Goal: Task Accomplishment & Management: Use online tool/utility

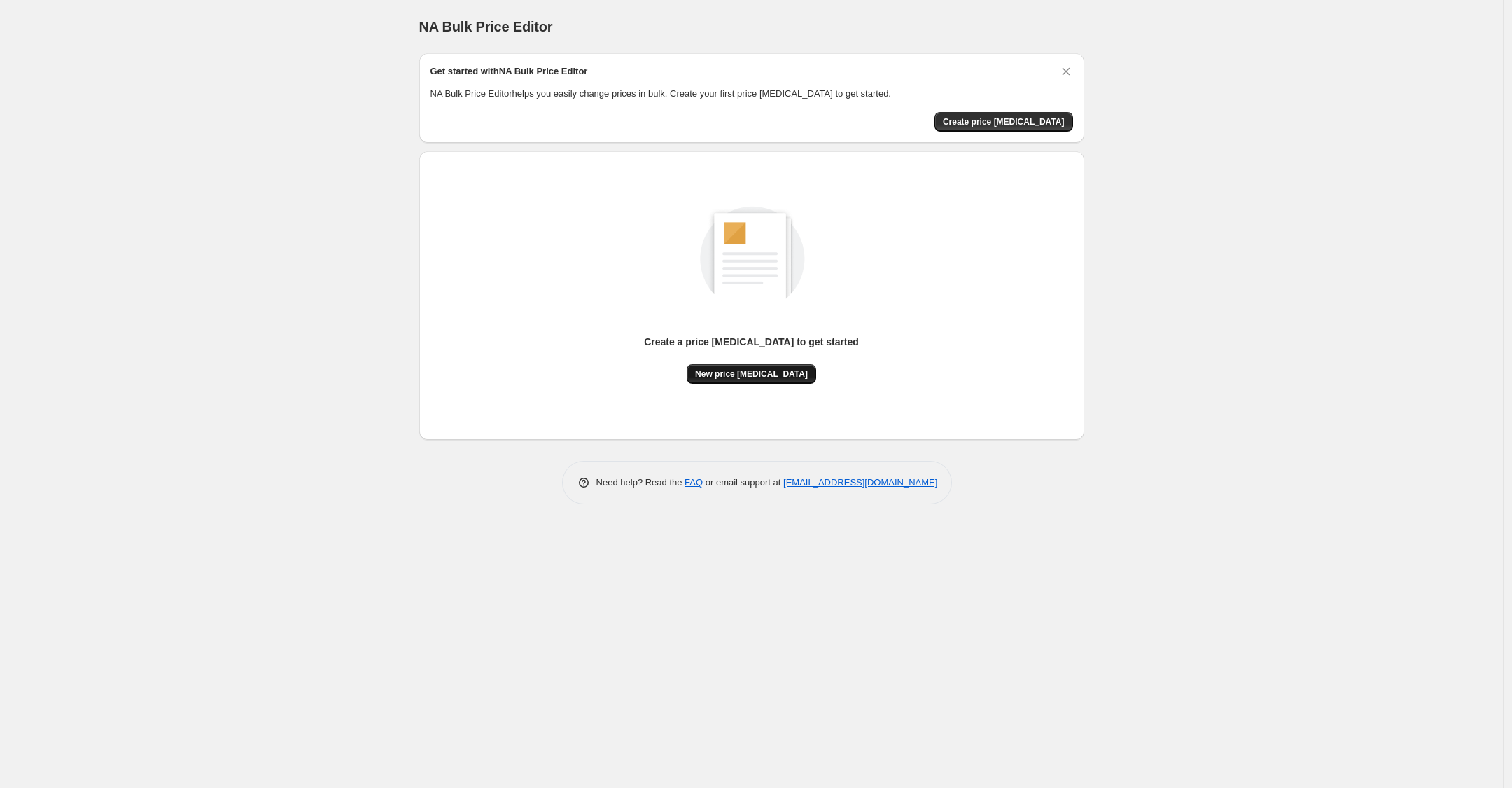
click at [764, 378] on span "New price [MEDICAL_DATA]" at bounding box center [751, 373] width 113 height 11
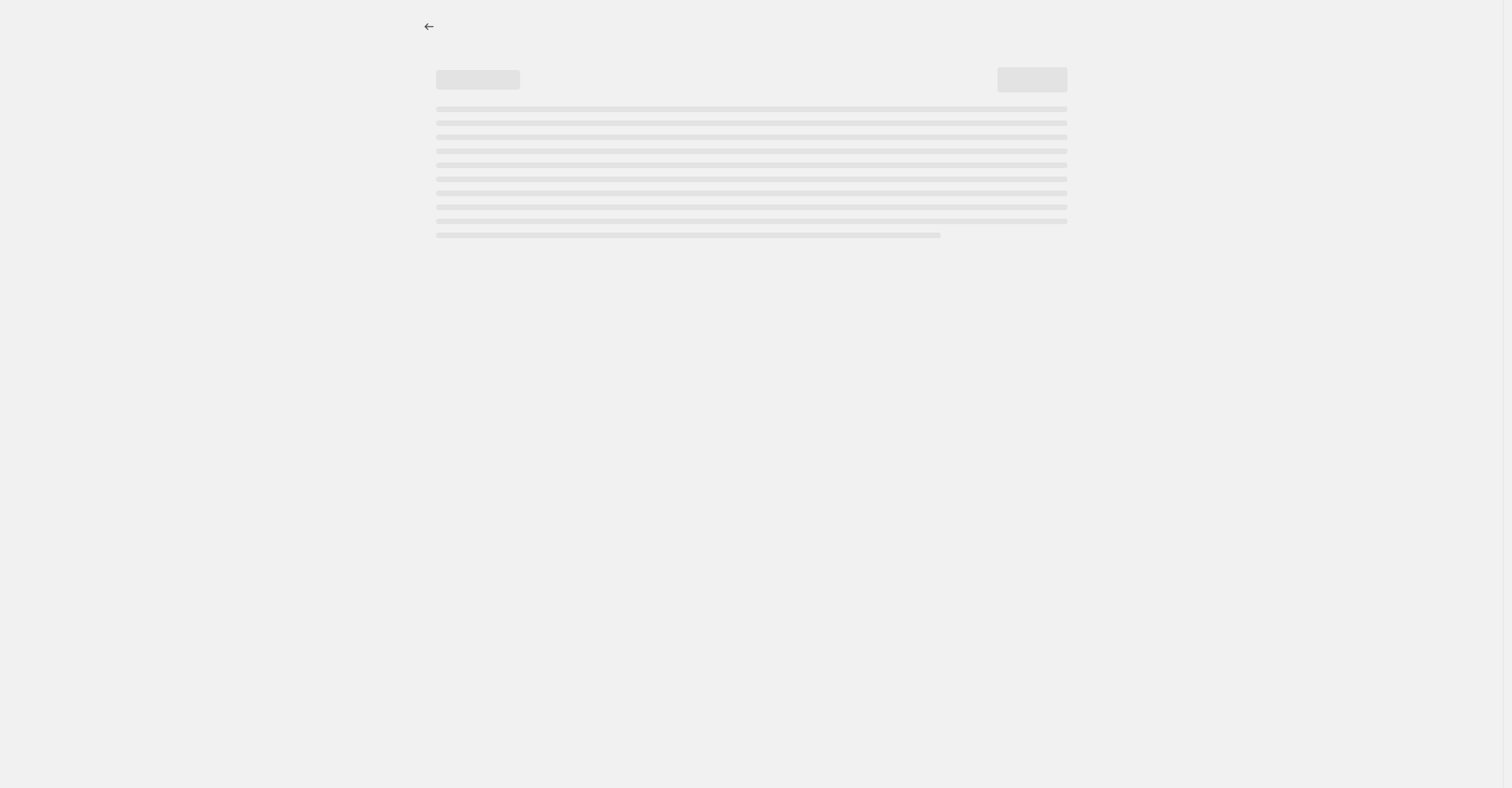
select select "percentage"
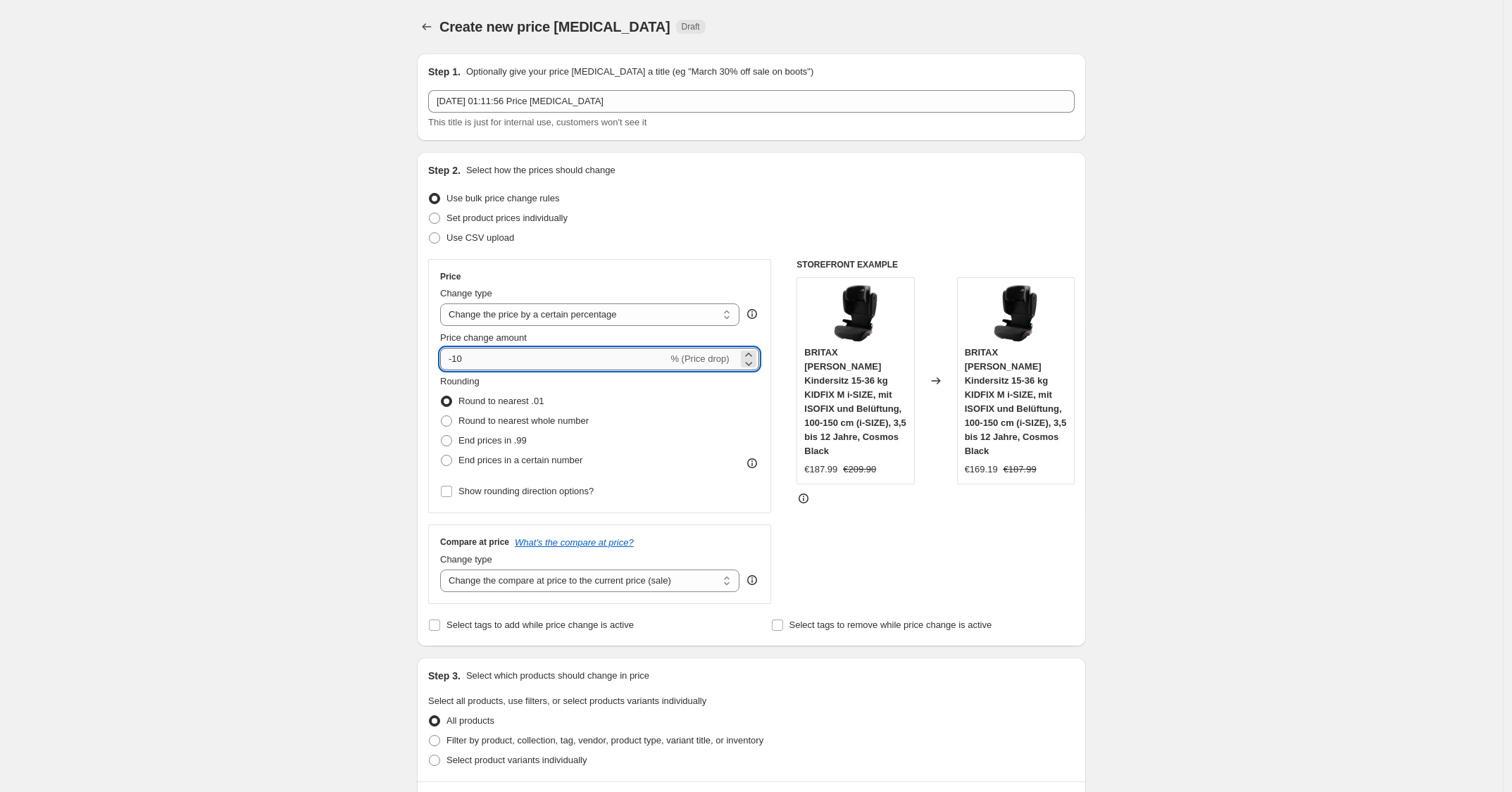
click at [539, 358] on input "-10" at bounding box center [554, 359] width 227 height 23
type input "-1"
type input "-25"
click at [783, 243] on div "Use CSV upload" at bounding box center [751, 238] width 647 height 20
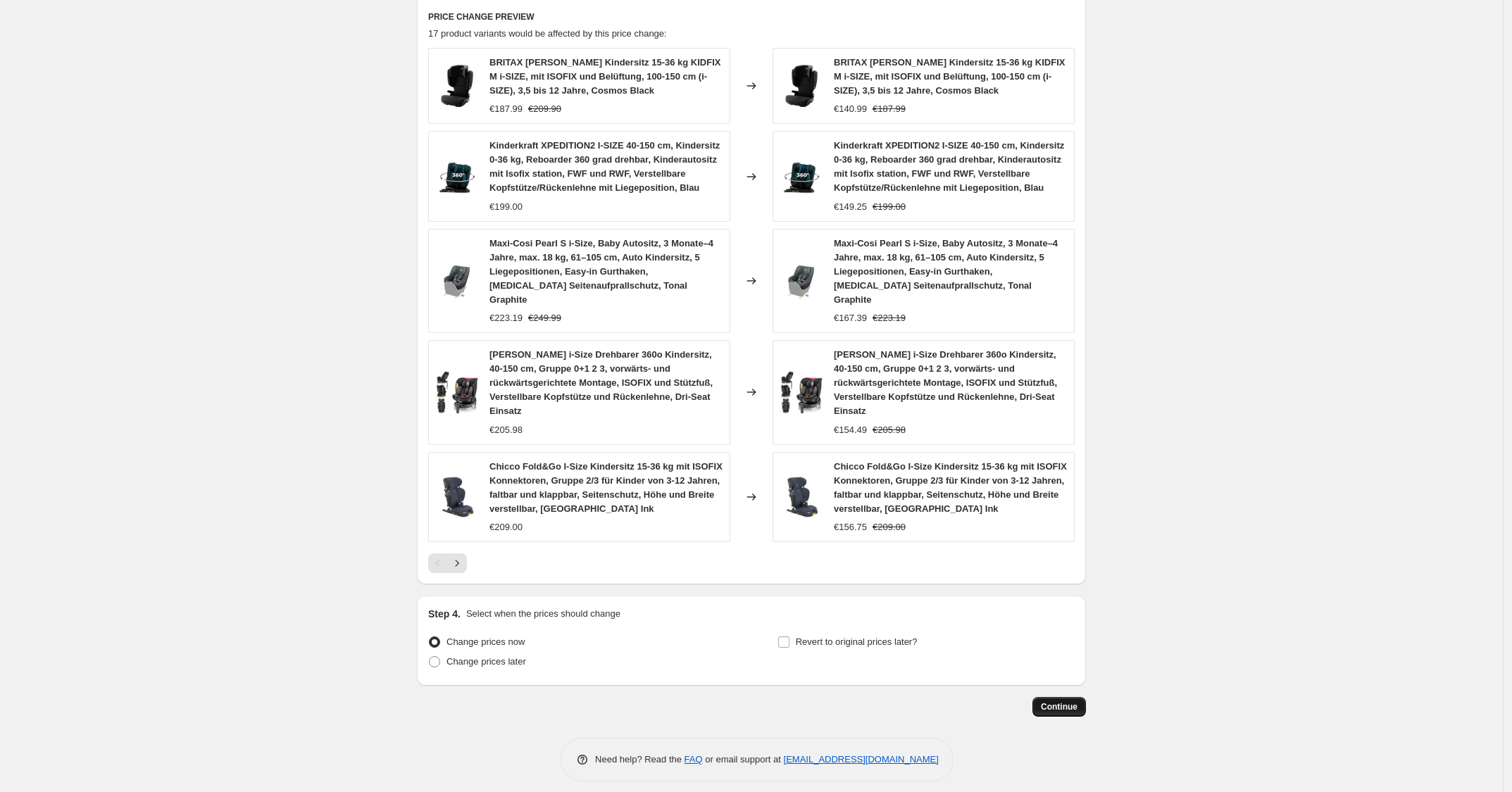
click at [1055, 701] on span "Continue" at bounding box center [1059, 707] width 37 height 11
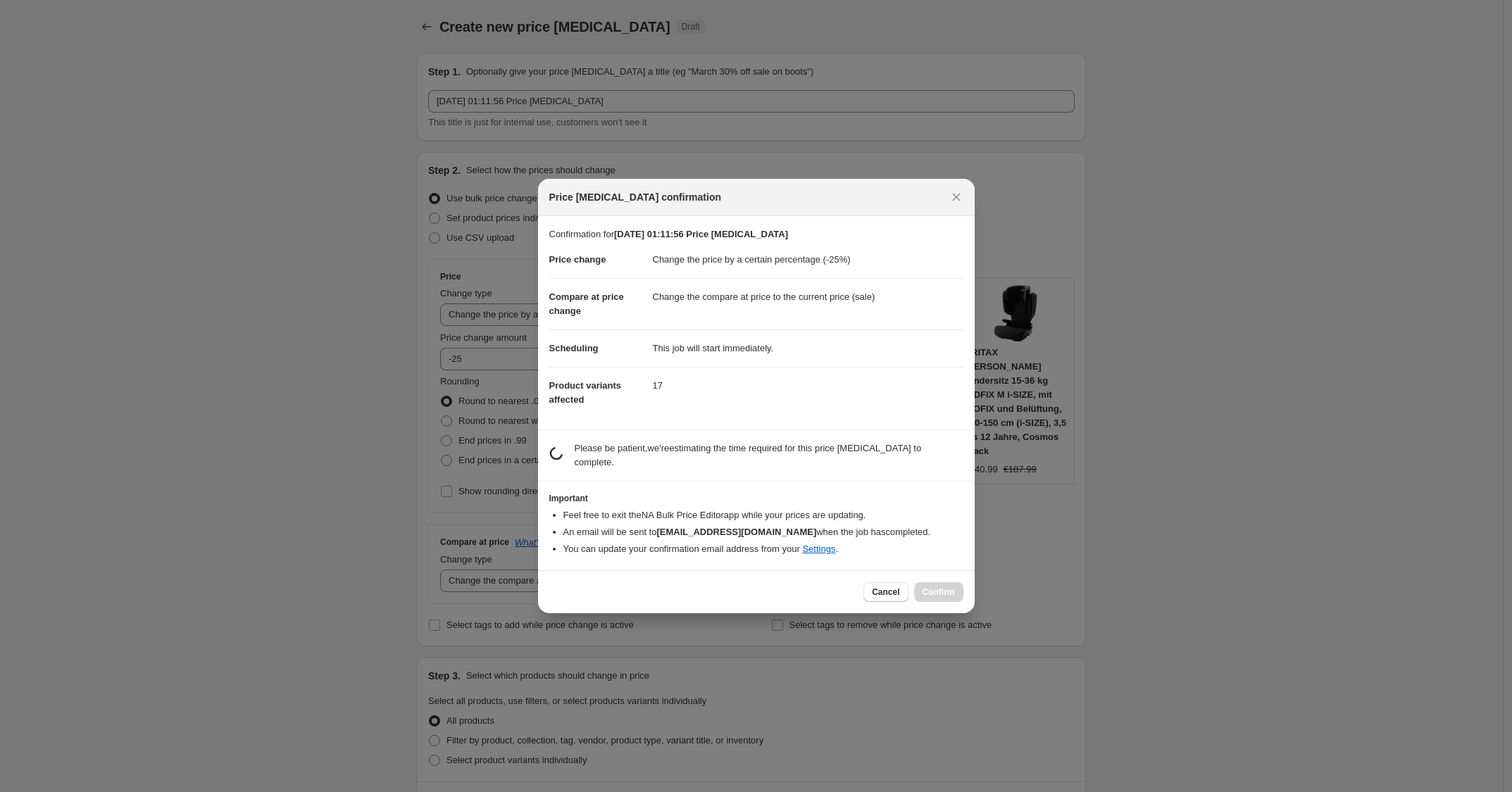
scroll to position [0, 0]
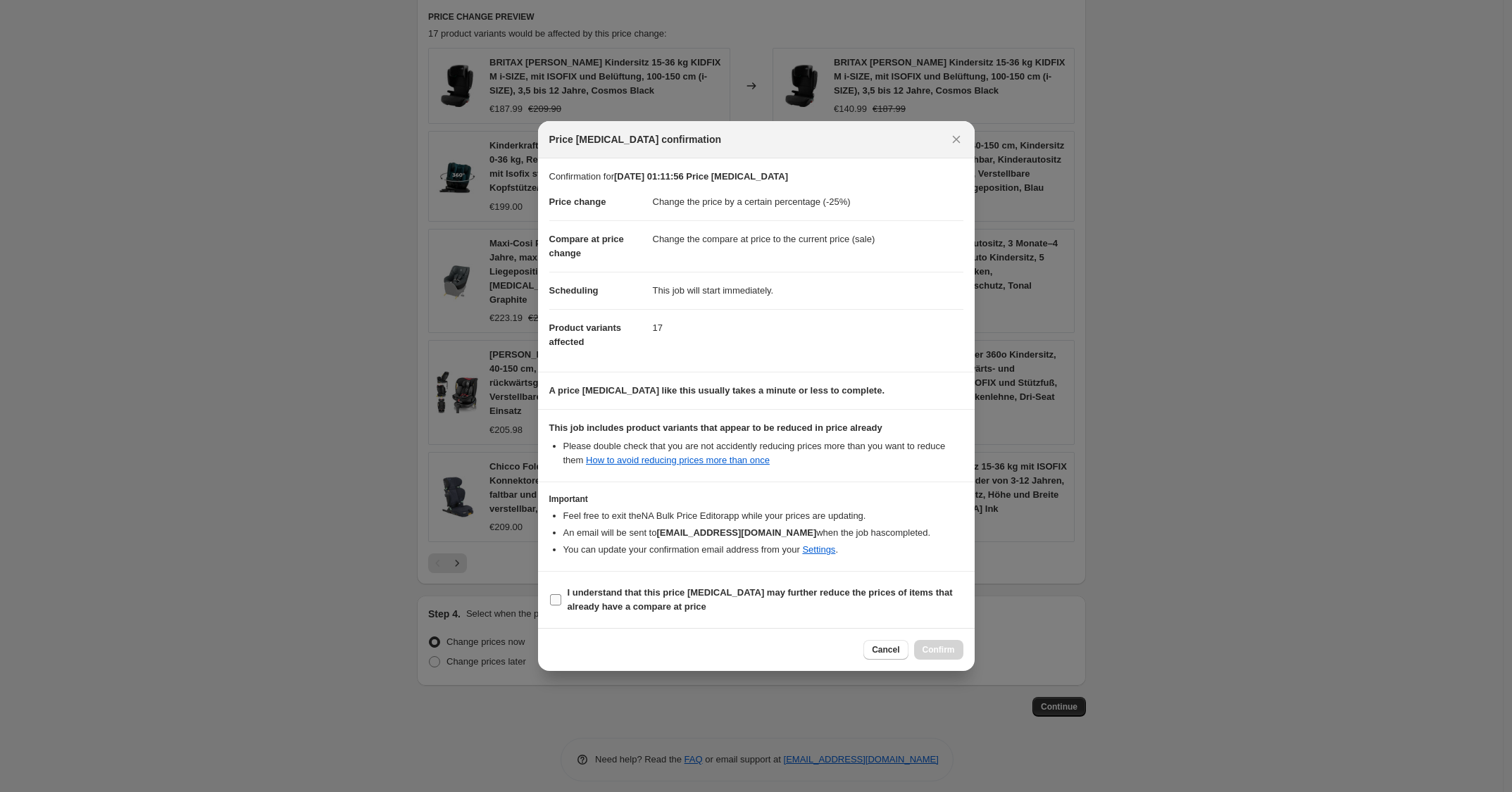
click at [842, 588] on b "I understand that this price [MEDICAL_DATA] may further reduce the prices of it…" at bounding box center [760, 600] width 385 height 24
click at [561, 594] on input "I understand that this price [MEDICAL_DATA] may further reduce the prices of it…" at bounding box center [555, 600] width 11 height 11
checkbox input "true"
click at [949, 643] on button "Confirm" at bounding box center [938, 649] width 50 height 20
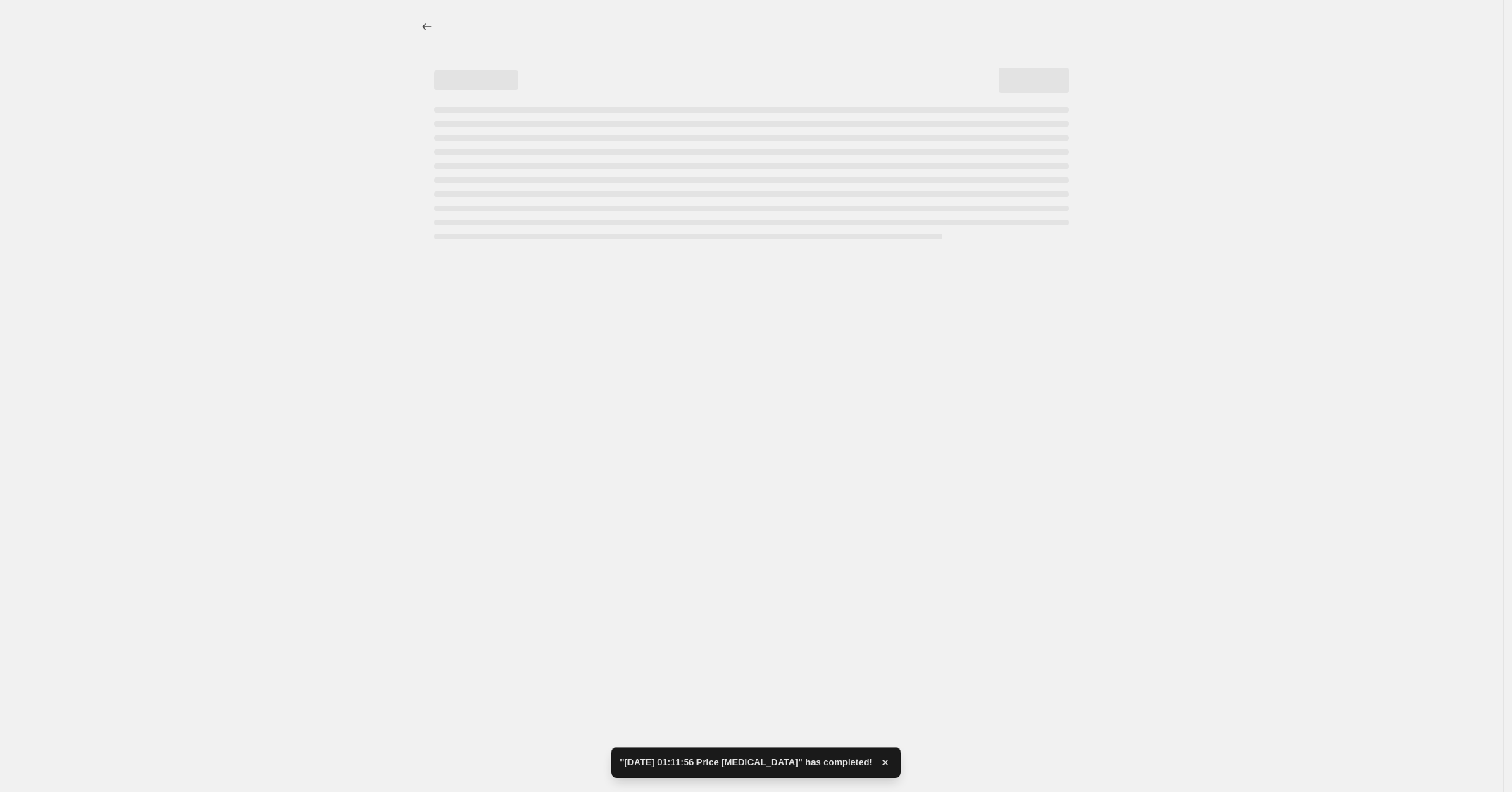
select select "percentage"
